Goal: Transaction & Acquisition: Purchase product/service

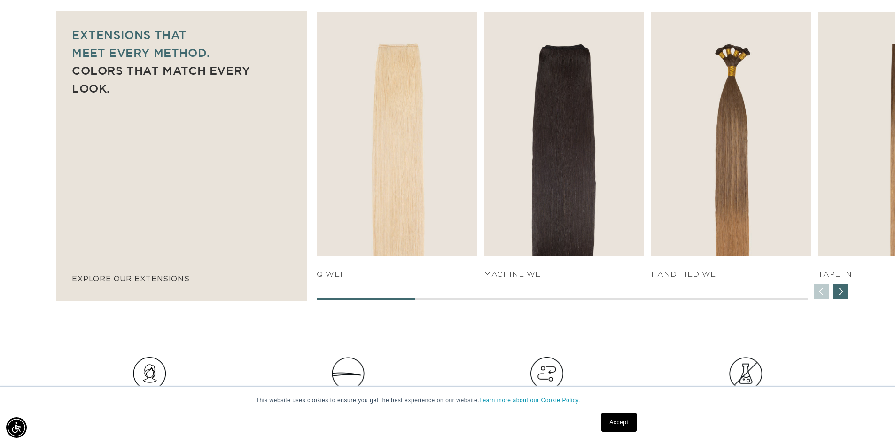
scroll to position [0, 1656]
click at [838, 292] on div "Next slide" at bounding box center [840, 291] width 15 height 15
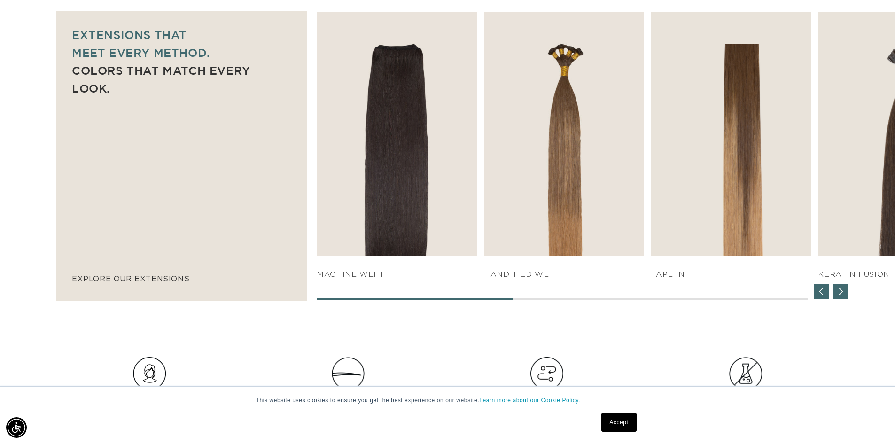
scroll to position [0, 0]
click at [838, 292] on div "Next slide" at bounding box center [840, 291] width 15 height 15
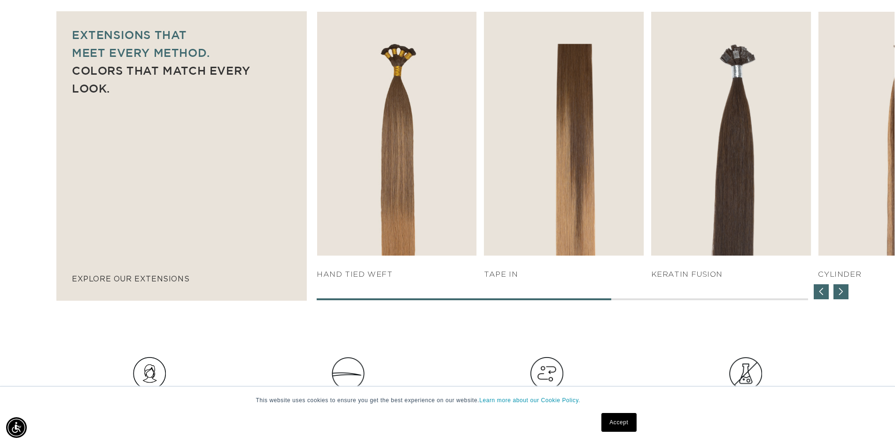
scroll to position [0, 828]
click at [838, 292] on div "Next slide" at bounding box center [840, 291] width 15 height 15
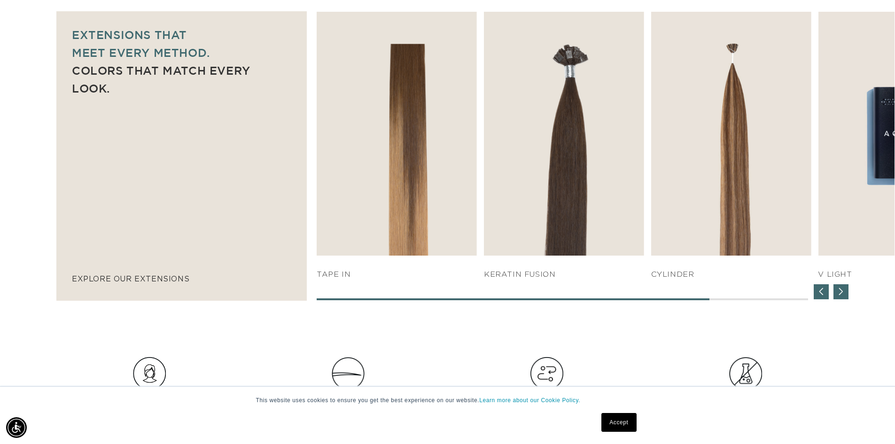
click at [838, 292] on div "Next slide" at bounding box center [840, 291] width 15 height 15
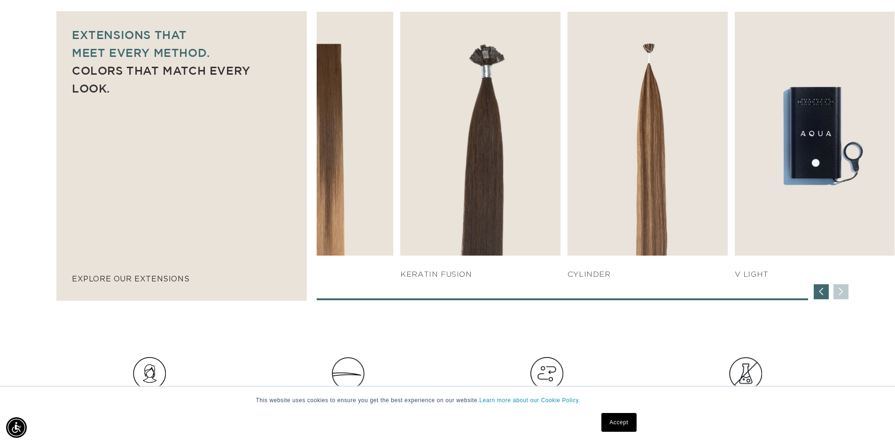
click at [838, 292] on div "SHOP NOW q weft SHOP NOW Machine Weft SHOP NOW" at bounding box center [606, 156] width 578 height 288
